Goal: Check status: Check status

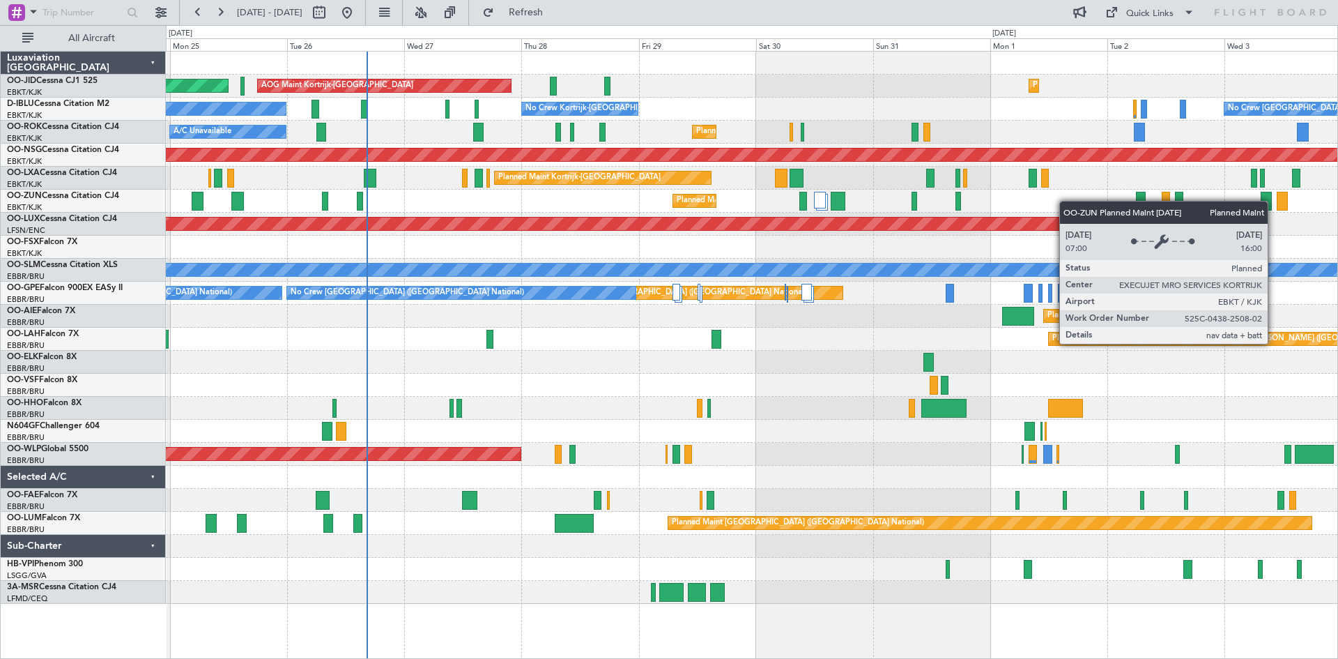
click at [577, 205] on div "Planned Maint Kortrijk-[GEOGRAPHIC_DATA]" at bounding box center [752, 201] width 1172 height 23
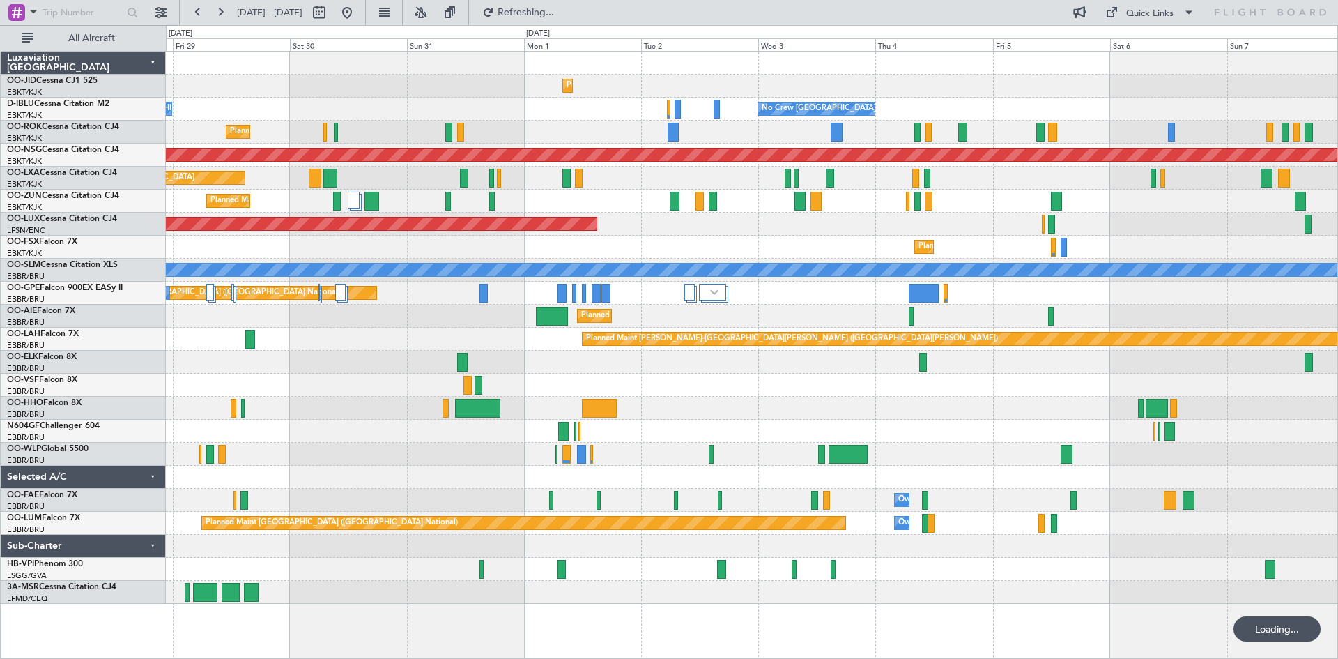
click at [726, 243] on div "Planned Maint Kortrijk-[GEOGRAPHIC_DATA] AOG Maint [GEOGRAPHIC_DATA]-[GEOGRAPHI…" at bounding box center [752, 328] width 1172 height 552
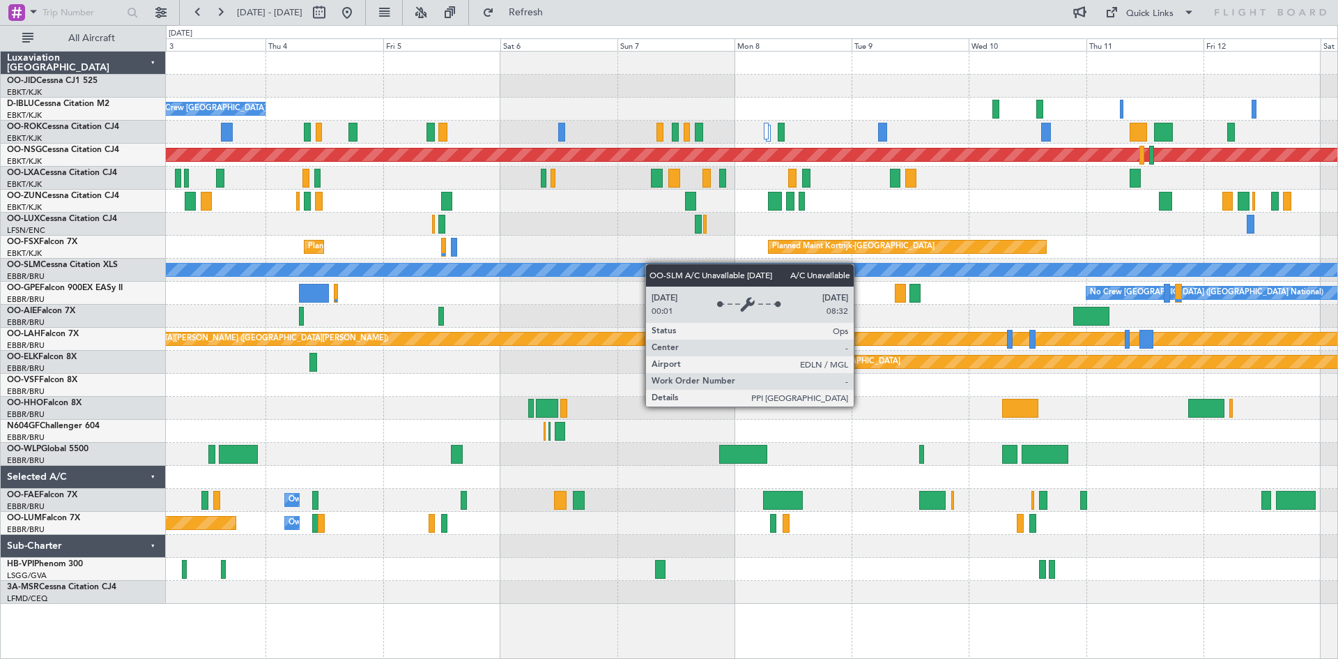
click at [506, 263] on div "Planned Maint Kortrijk-[GEOGRAPHIC_DATA] No Crew [GEOGRAPHIC_DATA] (Brussels Na…" at bounding box center [752, 328] width 1172 height 552
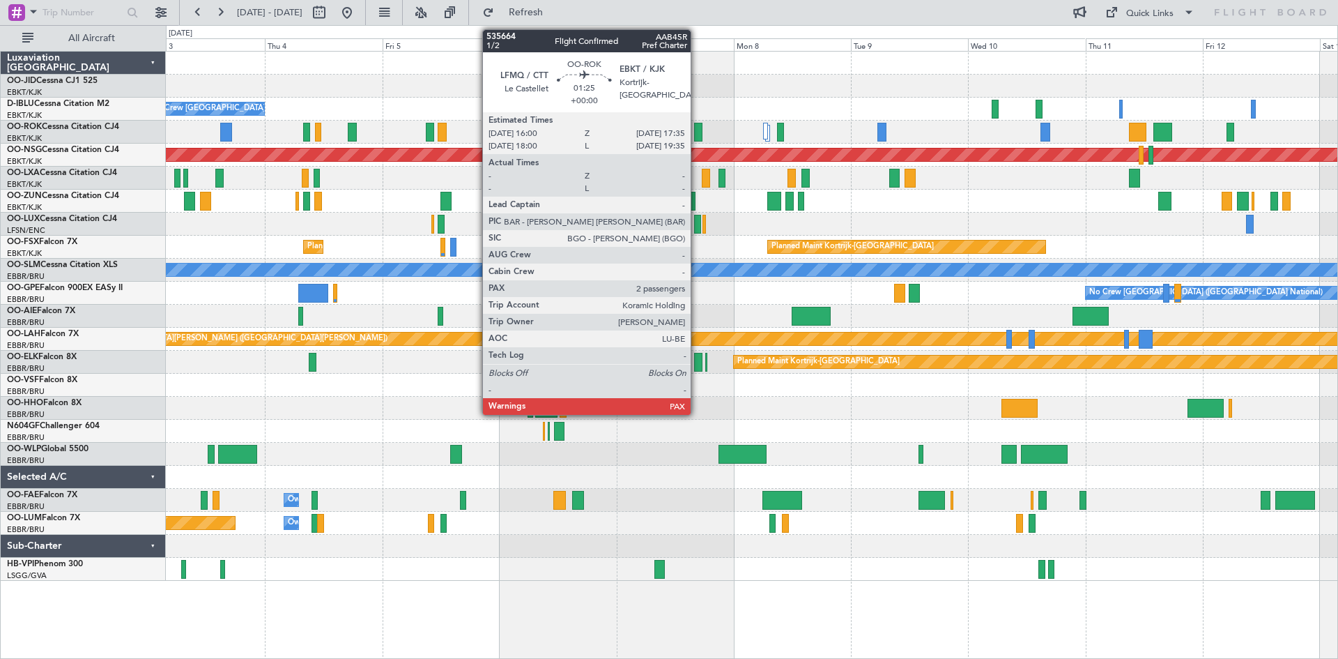
click at [697, 132] on div at bounding box center [698, 132] width 8 height 19
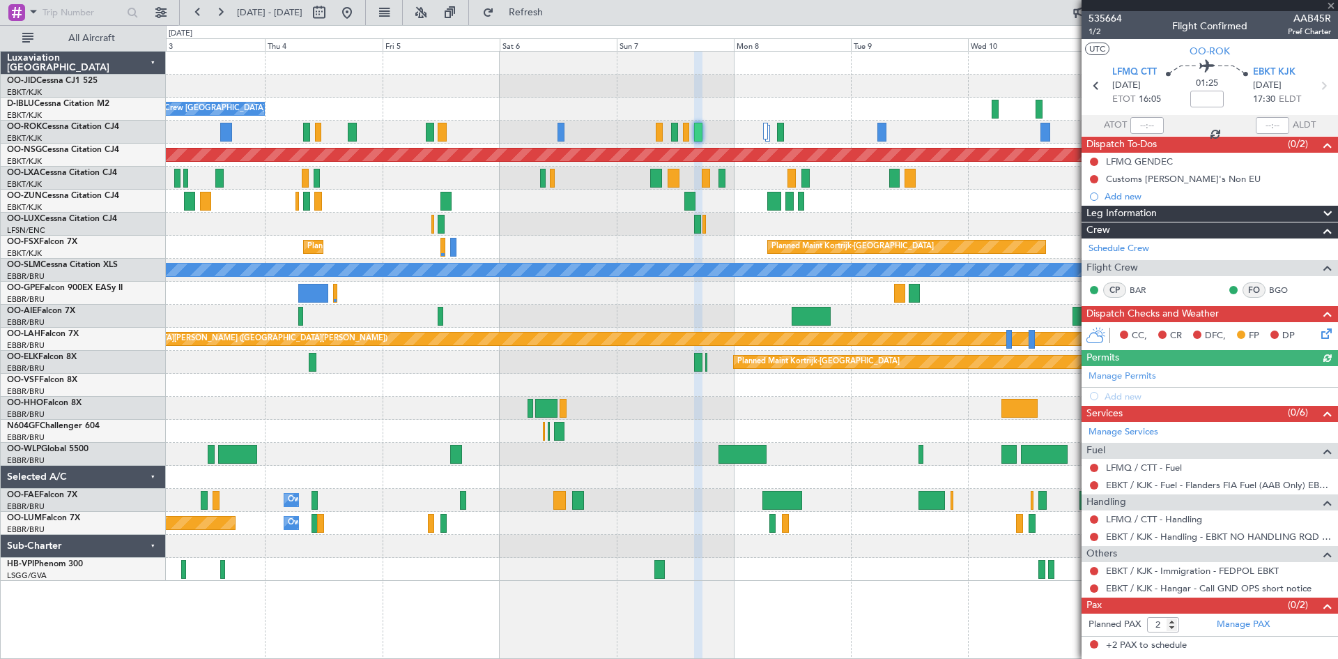
click at [1330, 2] on div at bounding box center [1210, 5] width 256 height 11
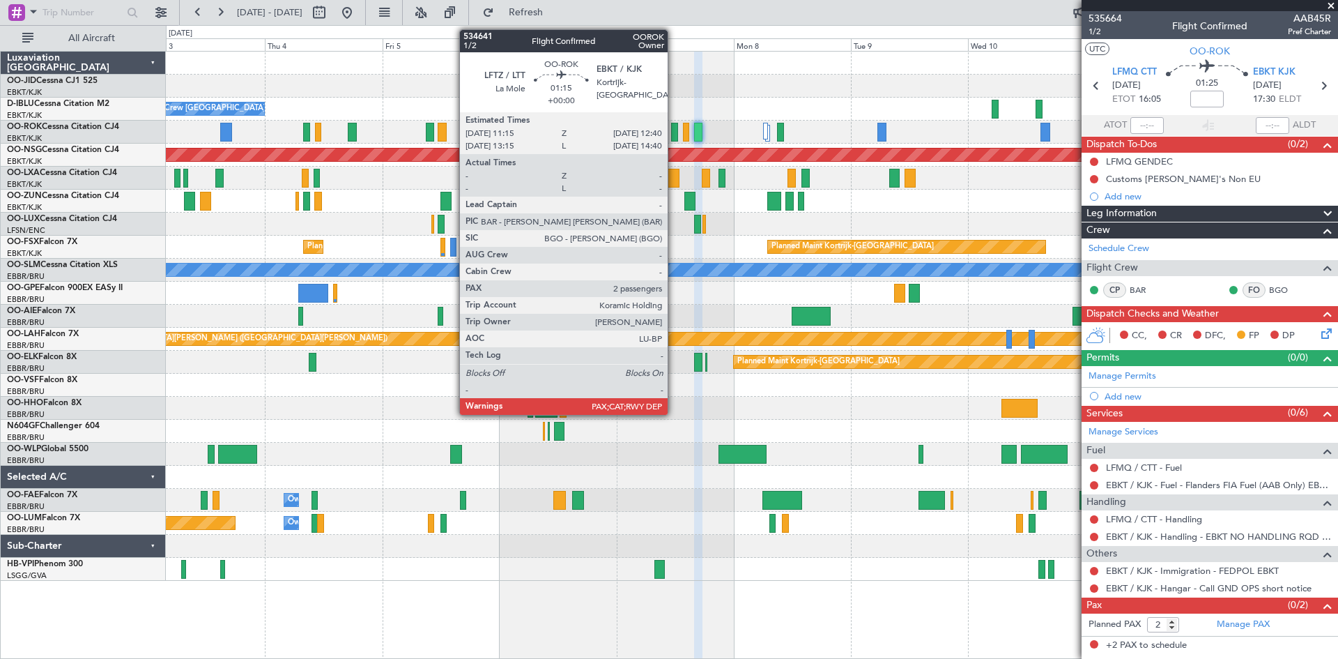
click at [674, 132] on div at bounding box center [674, 132] width 7 height 19
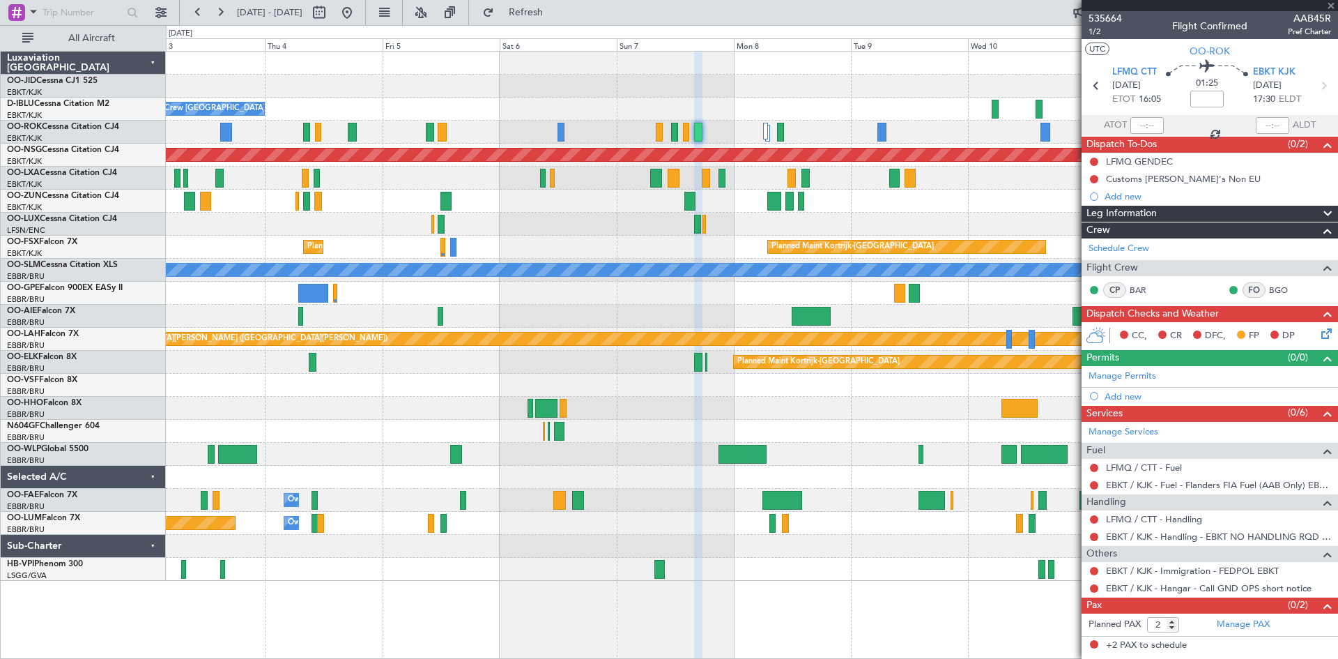
click at [674, 132] on div at bounding box center [674, 132] width 7 height 19
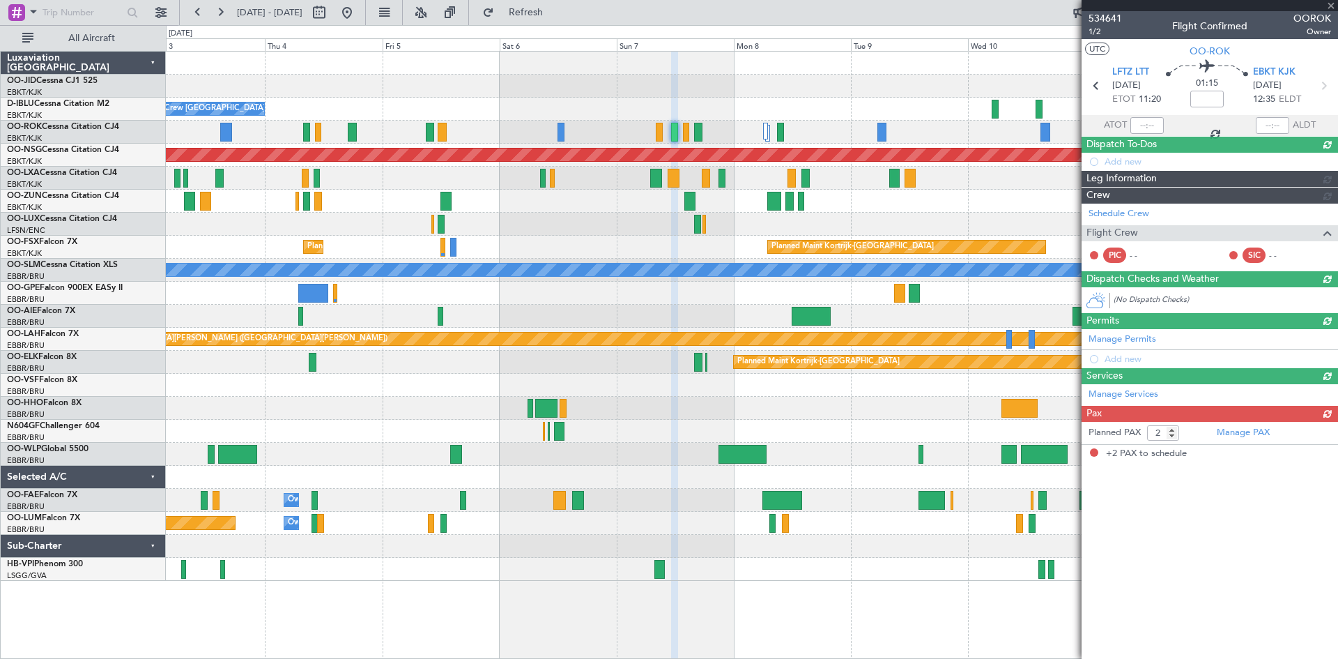
click at [1330, 6] on div at bounding box center [1210, 5] width 256 height 11
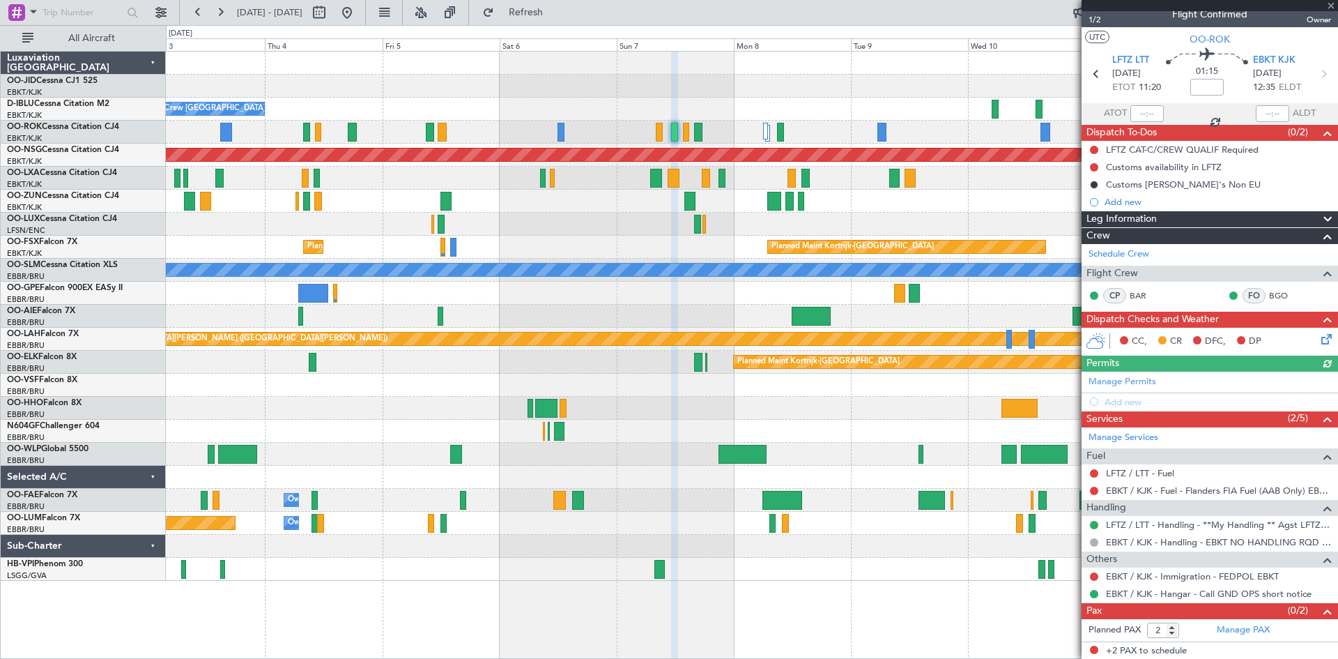
scroll to position [13, 0]
click at [1330, 5] on span at bounding box center [1331, 6] width 14 height 13
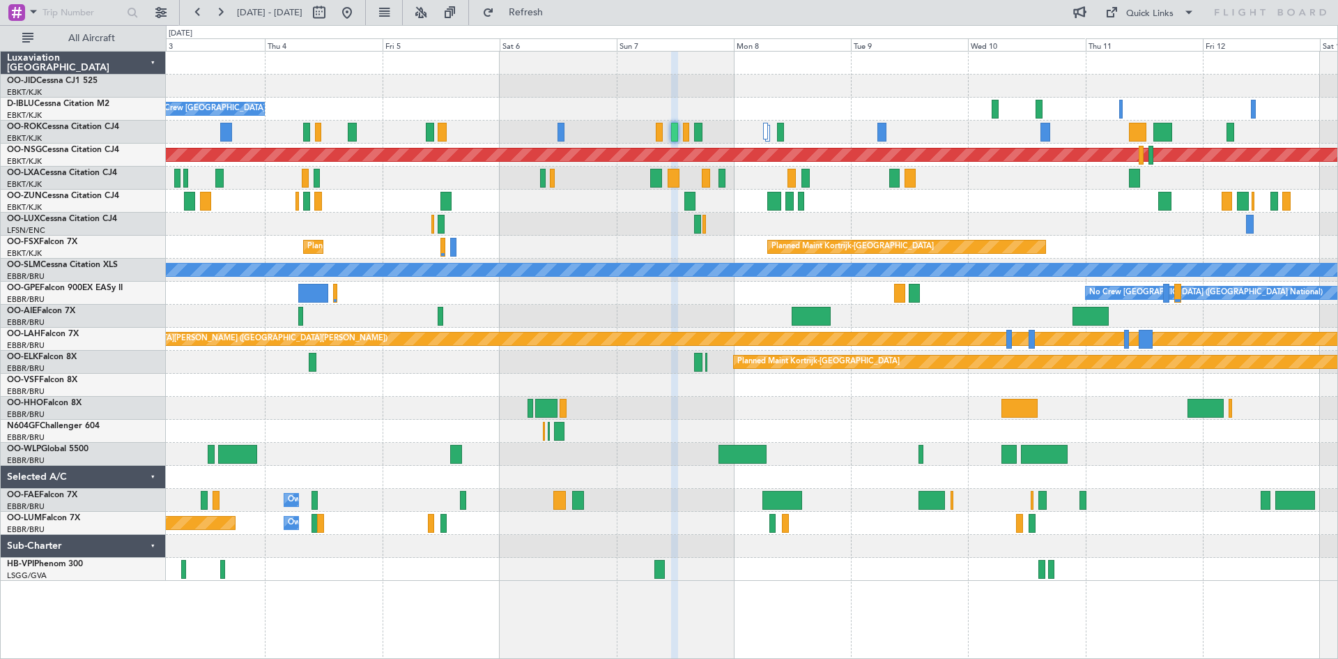
type input "0"
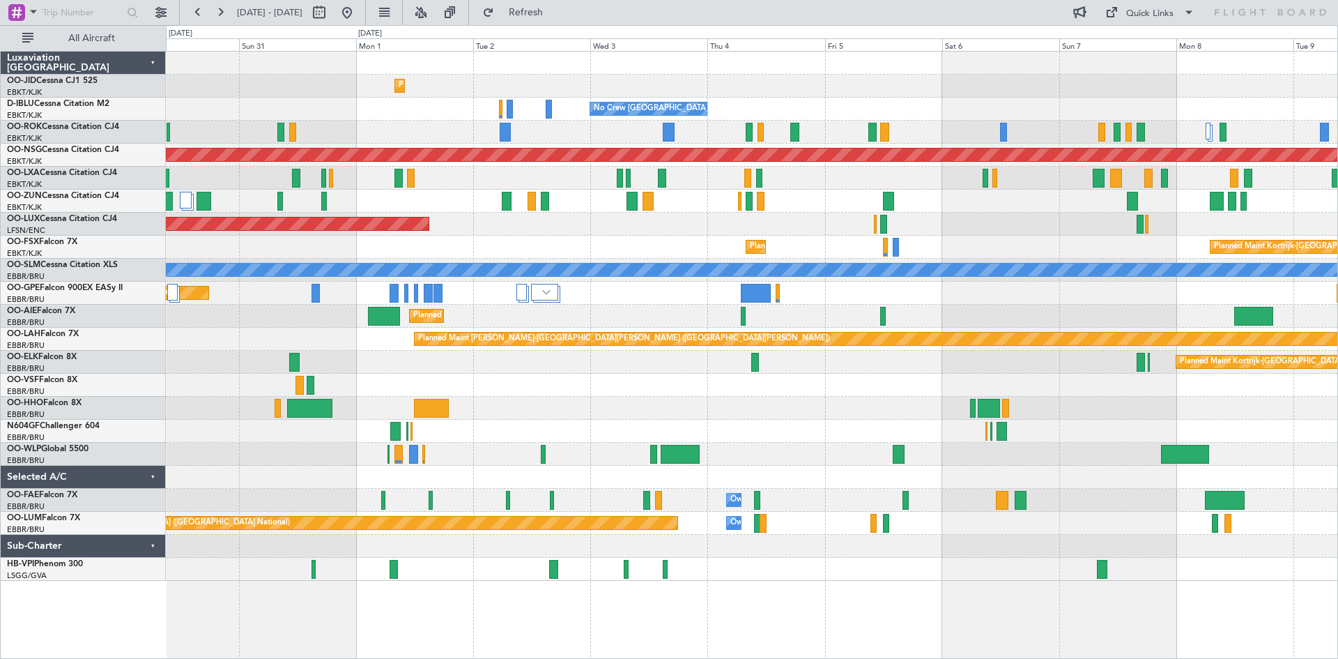
click at [870, 190] on div "Planned Maint Kortrijk-[GEOGRAPHIC_DATA]" at bounding box center [752, 201] width 1172 height 23
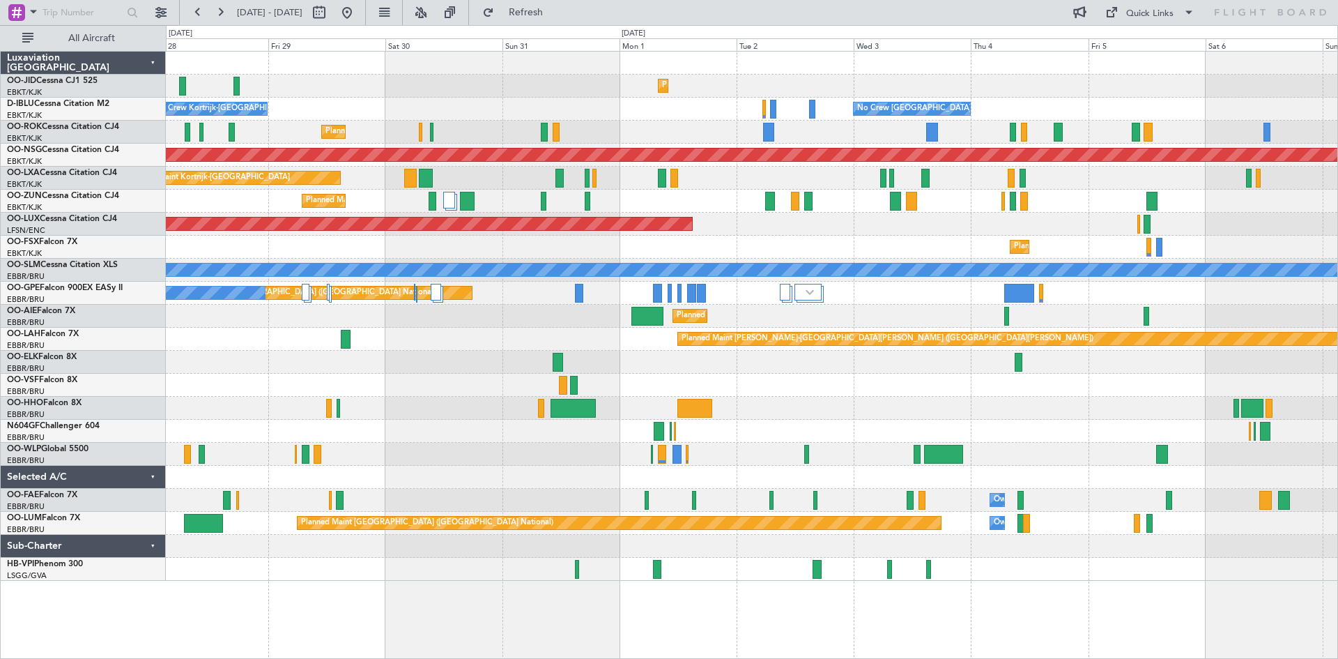
click at [737, 249] on div "Planned Maint Kortrijk-[GEOGRAPHIC_DATA] AOG Maint [GEOGRAPHIC_DATA]-[GEOGRAPHI…" at bounding box center [752, 316] width 1172 height 529
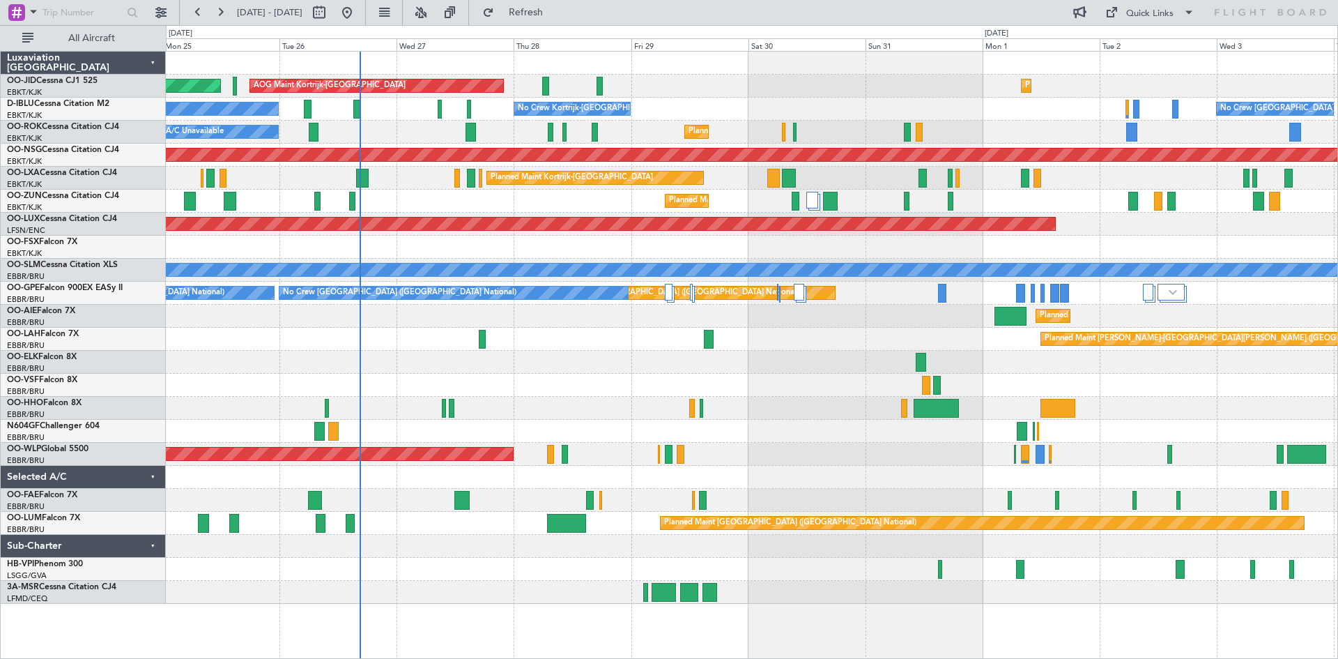
click at [847, 242] on div "Planned Maint Kortrijk-[GEOGRAPHIC_DATA]" at bounding box center [752, 247] width 1172 height 23
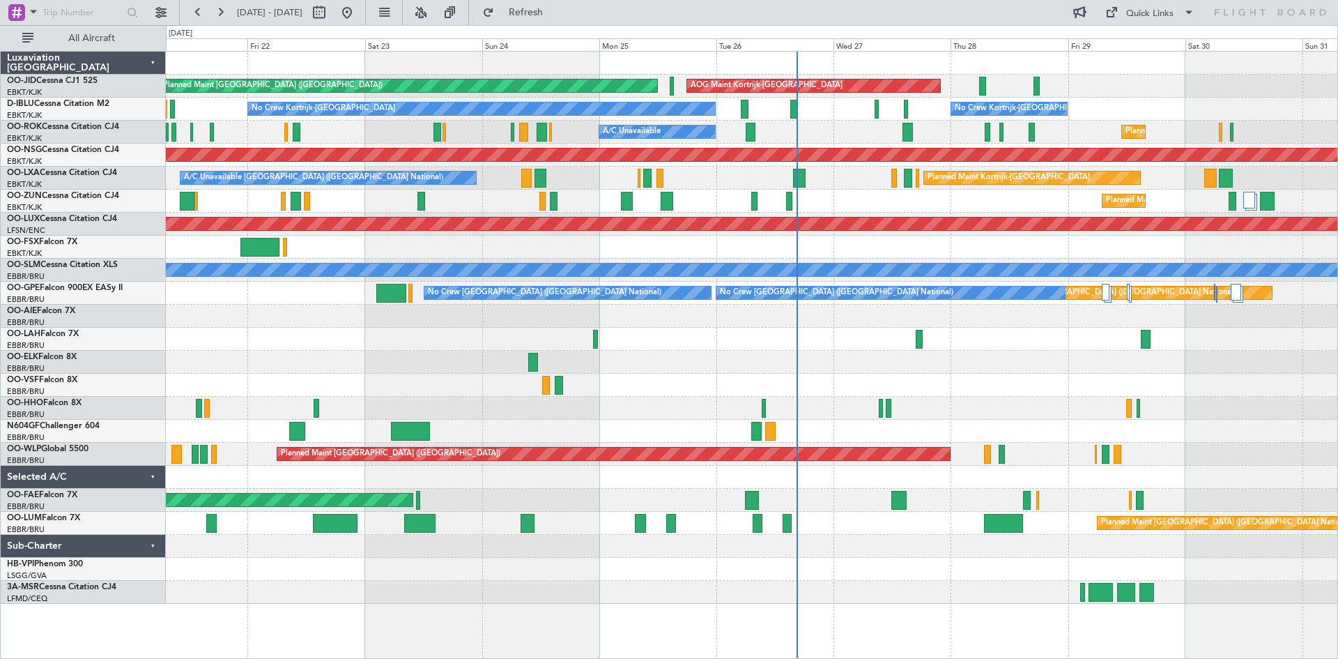
click at [842, 387] on div "AOG Maint Kortrijk-[GEOGRAPHIC_DATA] Planned Maint [GEOGRAPHIC_DATA] ([GEOGRAPH…" at bounding box center [752, 328] width 1172 height 552
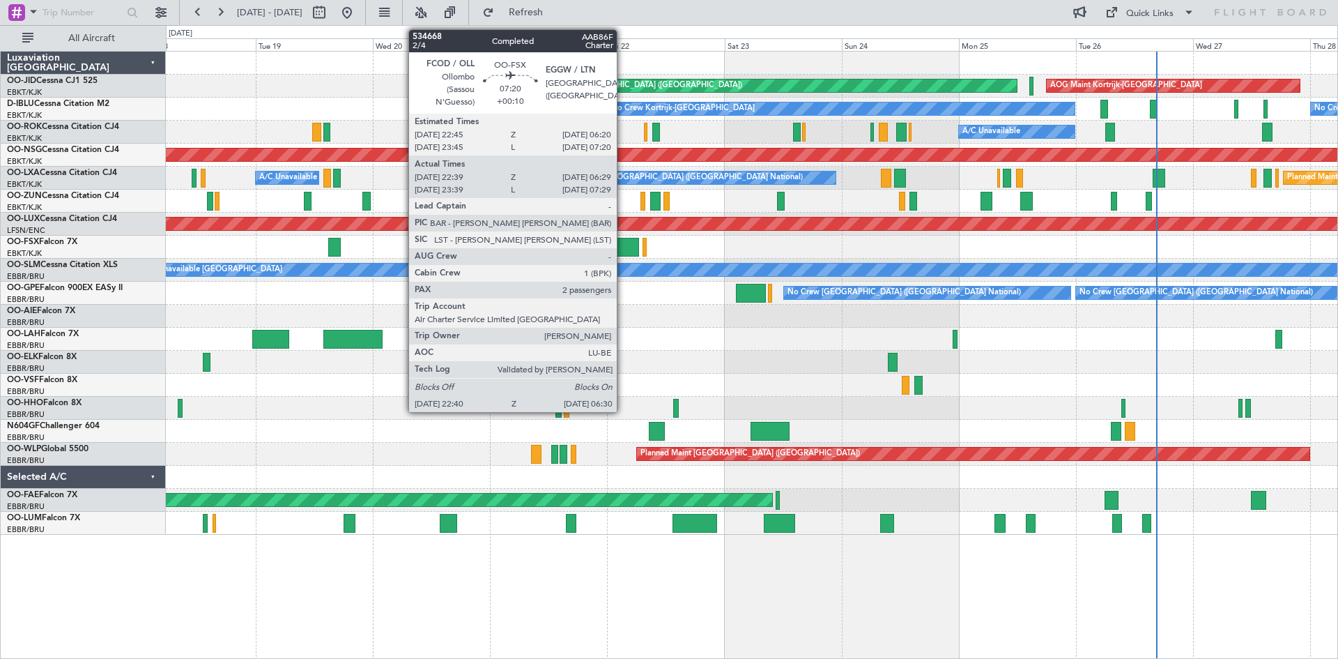
click at [623, 244] on div at bounding box center [619, 247] width 38 height 19
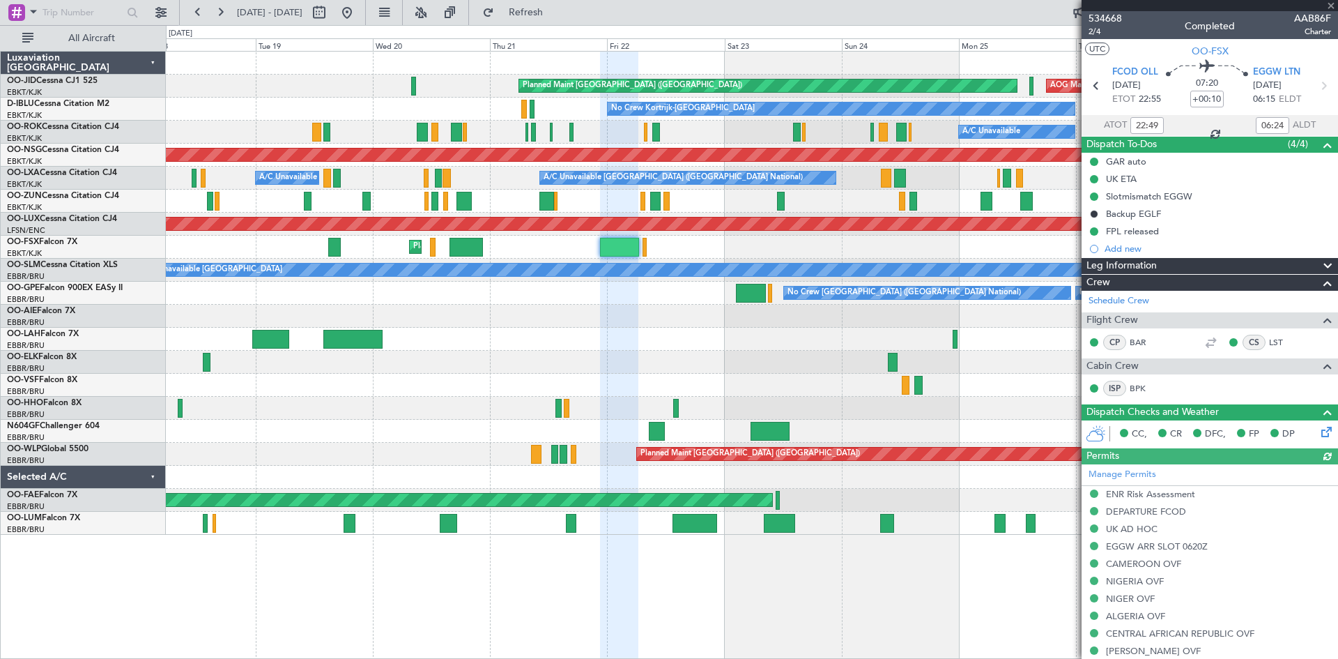
scroll to position [312, 0]
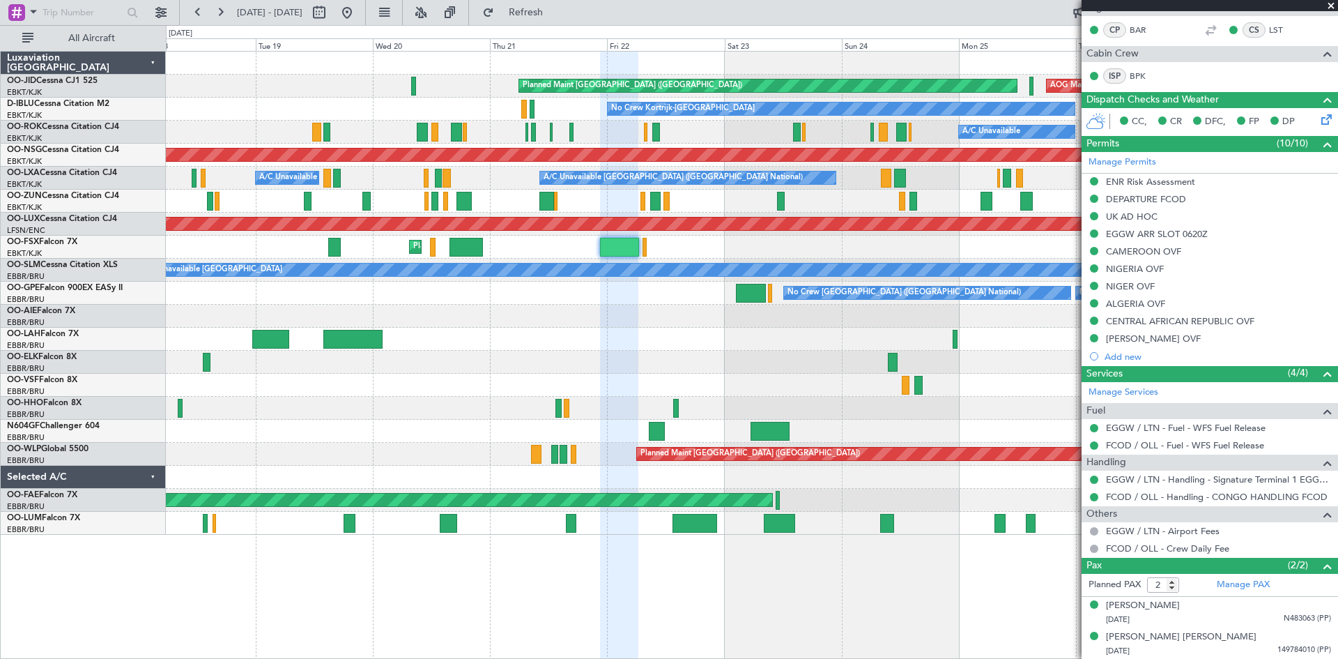
click at [1330, 6] on span at bounding box center [1331, 6] width 14 height 13
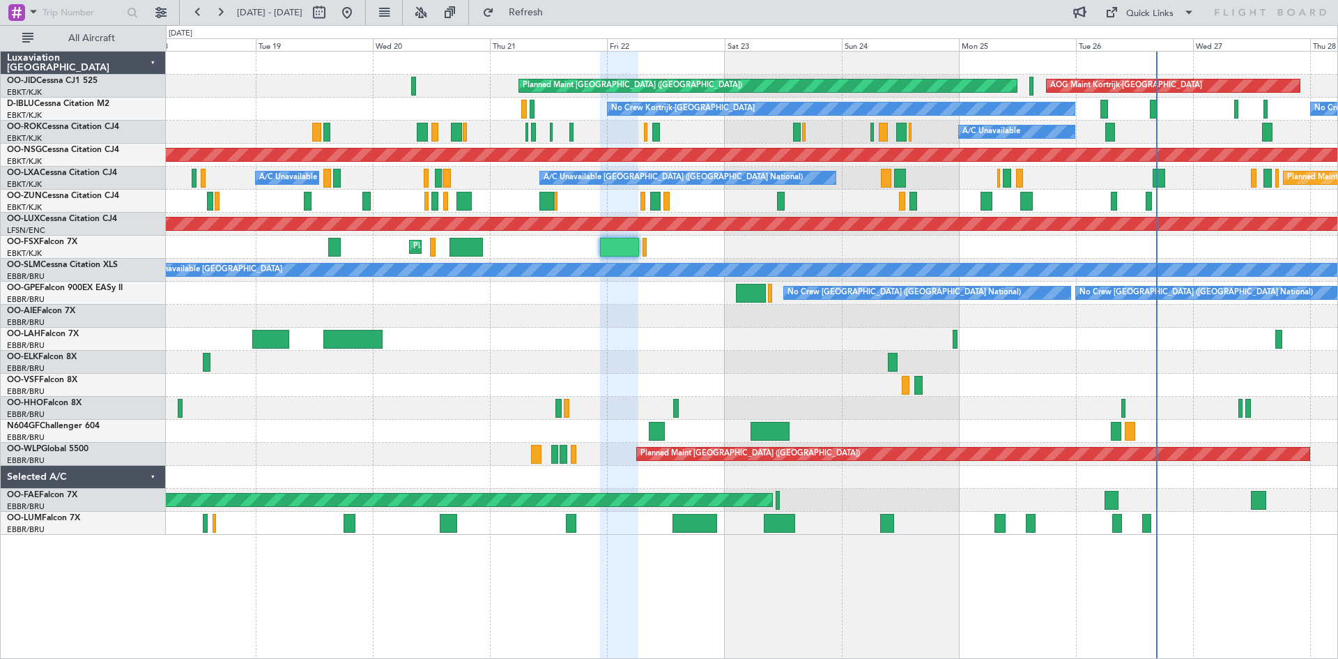
type input "0"
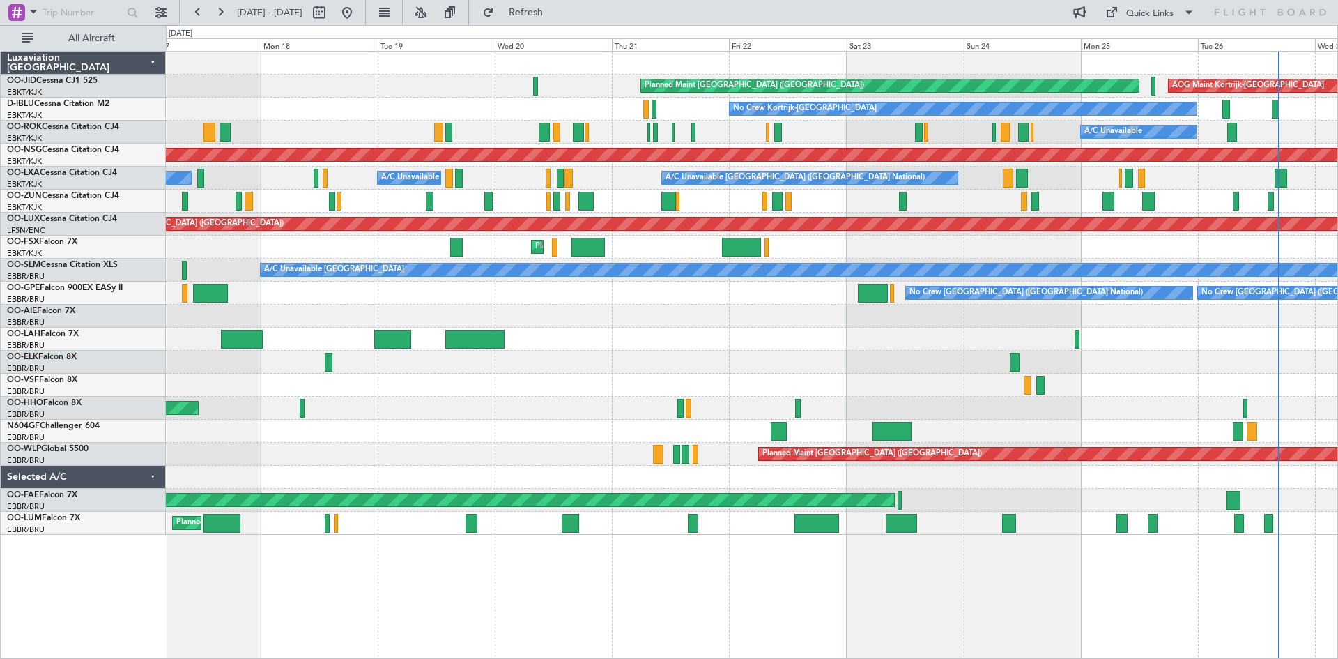
click at [587, 330] on div "AOG Maint Kortrijk-[GEOGRAPHIC_DATA] Planned Maint [GEOGRAPHIC_DATA] ([GEOGRAPH…" at bounding box center [752, 293] width 1172 height 483
